Goal: Communication & Community: Ask a question

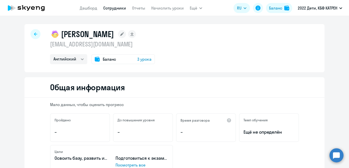
select select "english"
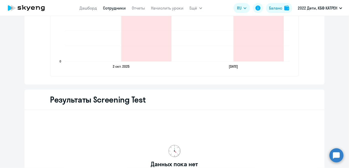
click at [335, 151] on circle at bounding box center [337, 155] width 14 height 14
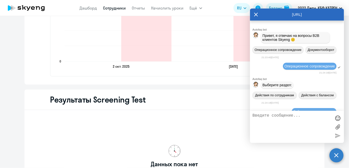
scroll to position [77142, 0]
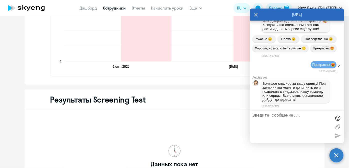
click at [338, 154] on circle at bounding box center [337, 155] width 14 height 14
click at [339, 155] on circle at bounding box center [337, 155] width 14 height 14
click at [255, 15] on app-header "[PERSON_NAME] Отчеты Начислить уроки Ещё Документооборот Все продукты Дашборд С…" at bounding box center [174, 8] width 349 height 16
click at [255, 14] on app-header "[PERSON_NAME] Отчеты Начислить уроки Ещё Документооборот Все продукты Дашборд С…" at bounding box center [174, 8] width 349 height 16
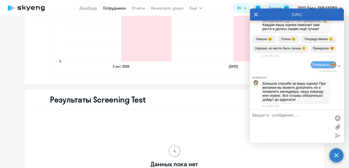
click at [334, 152] on circle at bounding box center [337, 155] width 14 height 14
click at [335, 153] on circle at bounding box center [337, 155] width 14 height 14
click at [338, 159] on circle at bounding box center [337, 155] width 14 height 14
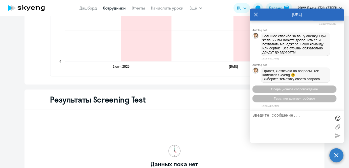
scroll to position [0, 0]
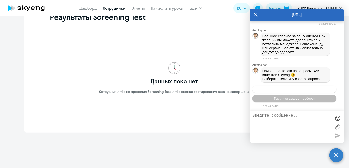
click at [296, 89] on span "Операционное сопровождение" at bounding box center [294, 89] width 47 height 4
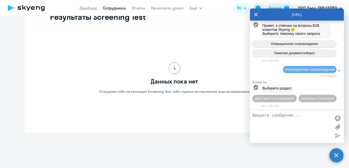
scroll to position [77236, 0]
click at [277, 100] on span "Действия по сотрудникам" at bounding box center [274, 98] width 39 height 4
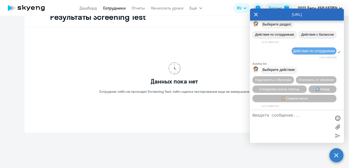
scroll to position [77310, 0]
click at [274, 88] on span "Сотруднику нужна помощь" at bounding box center [279, 89] width 41 height 4
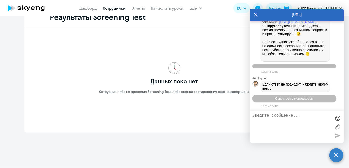
scroll to position [77483, 0]
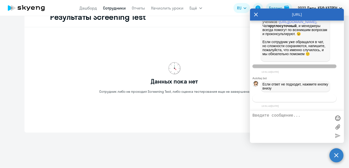
click at [269, 96] on button "Связаться с менеджером" at bounding box center [295, 98] width 84 height 7
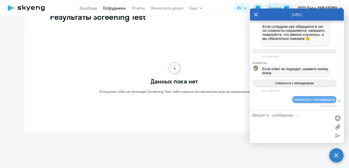
scroll to position [77498, 0]
click at [293, 127] on textarea at bounding box center [292, 126] width 79 height 27
type textarea "N"
paste textarea "37462420 [PERSON_NAME]"
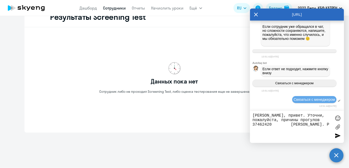
type textarea "[PERSON_NAME], привет. Уточни, пожалуйста, причины прогулов 37462420 [PERSON_NA…"
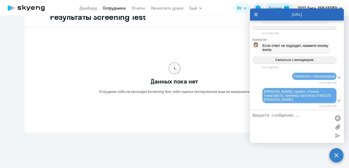
scroll to position [77522, 0]
